Goal: Task Accomplishment & Management: Manage account settings

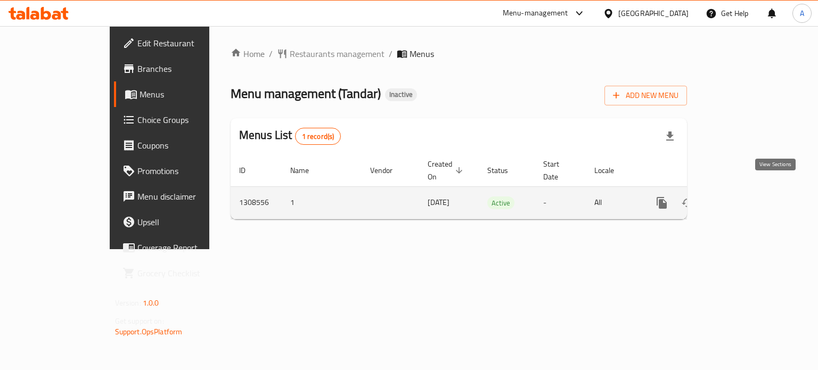
click at [745, 197] on icon "enhanced table" at bounding box center [739, 203] width 13 height 13
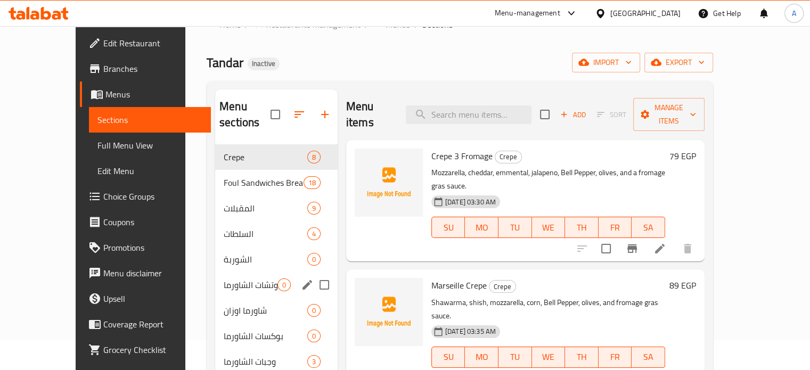
scroll to position [53, 0]
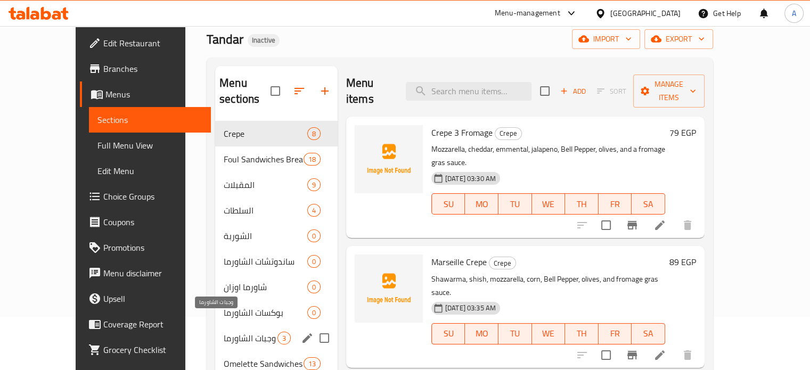
click at [224, 332] on span "وجبات الشاورما" at bounding box center [251, 338] width 54 height 13
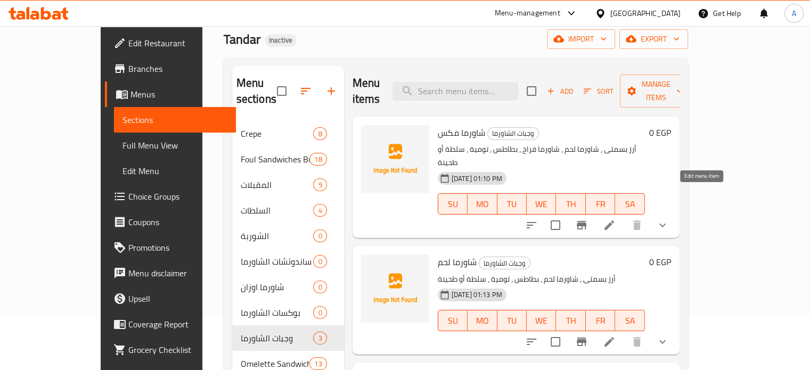
click at [614, 221] on icon at bounding box center [610, 226] width 10 height 10
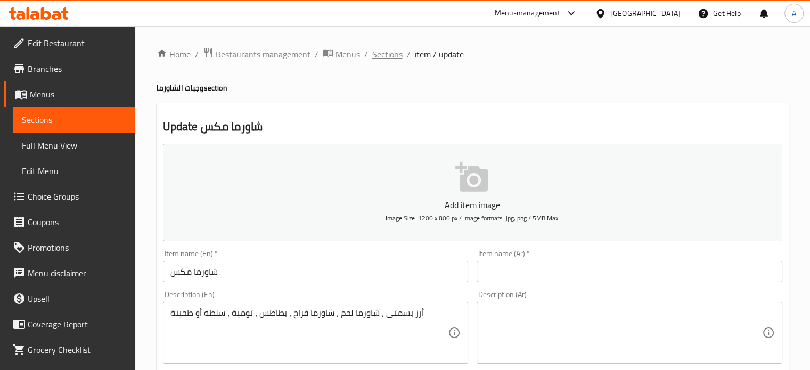
click at [381, 56] on span "Sections" at bounding box center [387, 54] width 30 height 13
